Goal: Check status: Verify the current state of an ongoing process or item

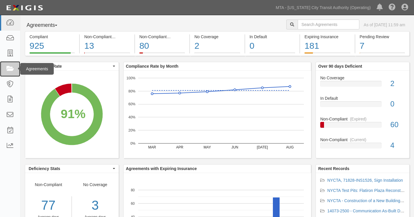
click at [14, 71] on link at bounding box center [10, 68] width 20 height 15
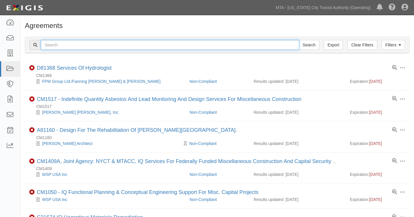
click at [77, 45] on input "text" at bounding box center [170, 45] width 258 height 10
type input "ins1582"
click at [299, 40] on input "Search" at bounding box center [309, 45] width 20 height 10
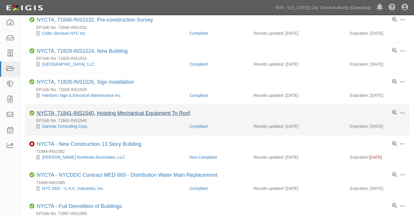
scroll to position [58, 0]
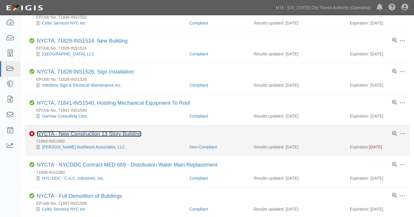
click at [107, 136] on link "NYCTA - New Construction 13 Story Building" at bounding box center [89, 134] width 105 height 6
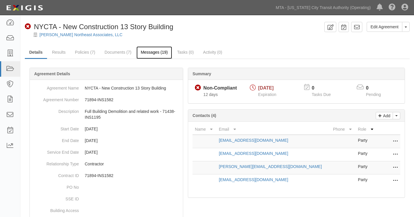
click at [143, 51] on link "Messages (19)" at bounding box center [154, 52] width 36 height 13
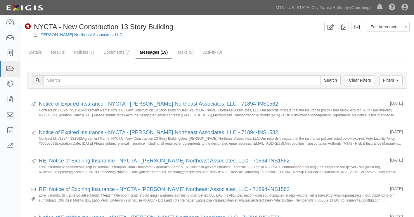
click at [157, 53] on link "Messages (19)" at bounding box center [154, 52] width 37 height 13
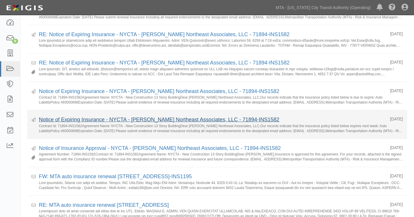
scroll to position [146, 0]
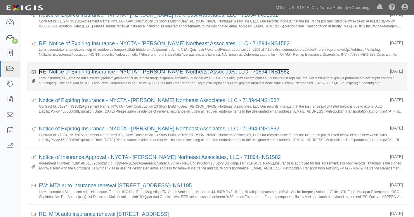
click at [79, 72] on link "RE: Notice of Expiring Insurance - NYCTA - [PERSON_NAME] Northeast Associates, …" at bounding box center [164, 72] width 251 height 6
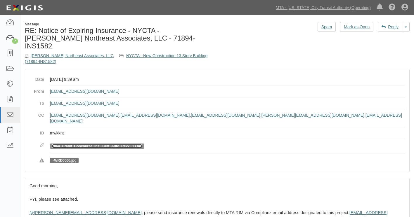
click at [92, 144] on link "2064_Grand_Concourse_Ins._Cert_Auto_Rev2_(1).pdf" at bounding box center [97, 146] width 90 height 4
click at [183, 53] on link "NYCTA - New Construction 13 Story Building (71894-INS1582)" at bounding box center [116, 58] width 183 height 11
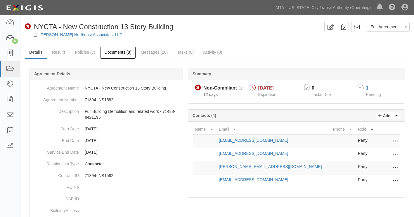
click at [121, 54] on link "Documents (8)" at bounding box center [118, 52] width 36 height 13
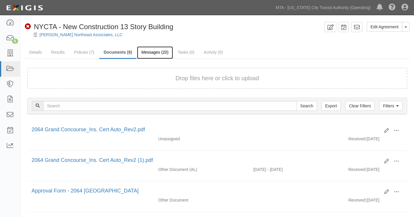
click at [158, 50] on link "Messages (20)" at bounding box center [155, 52] width 36 height 13
click at [162, 56] on link "Messages (20)" at bounding box center [155, 52] width 36 height 13
